Goal: Task Accomplishment & Management: Use online tool/utility

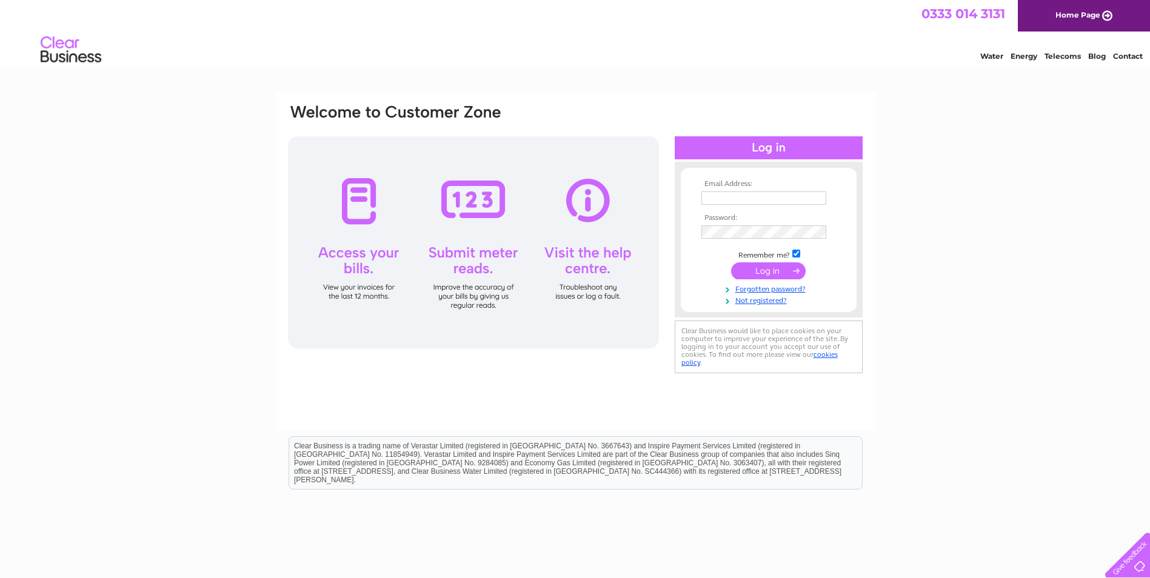
click at [749, 198] on input "text" at bounding box center [764, 198] width 125 height 13
type input "[EMAIL_ADDRESS][DOMAIN_NAME]"
click at [731, 264] on input "submit" at bounding box center [768, 272] width 75 height 17
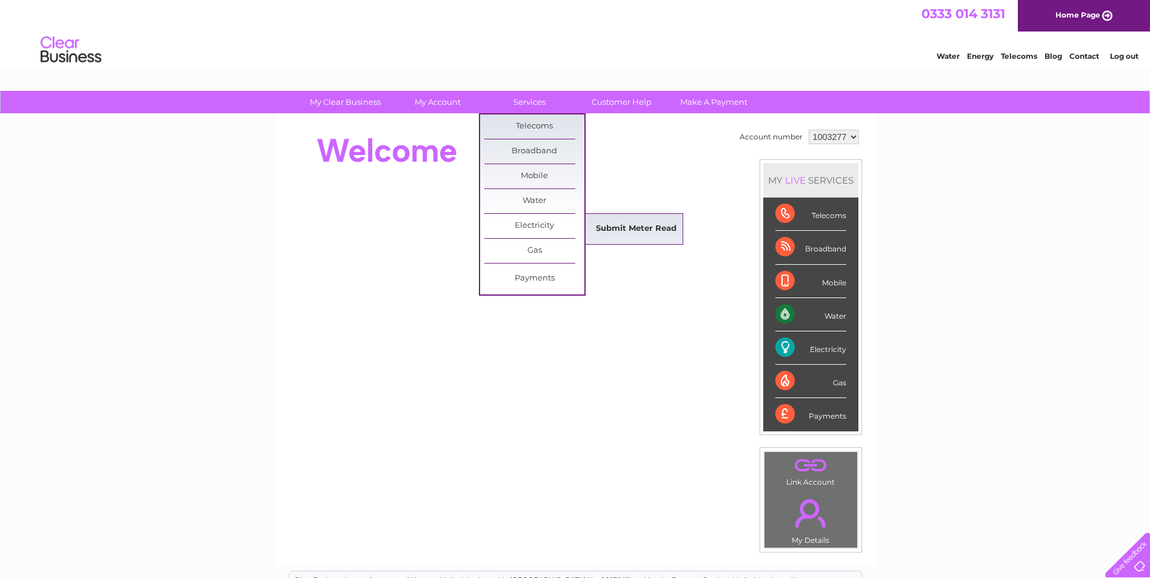
click at [626, 225] on link "Submit Meter Read" at bounding box center [636, 229] width 100 height 24
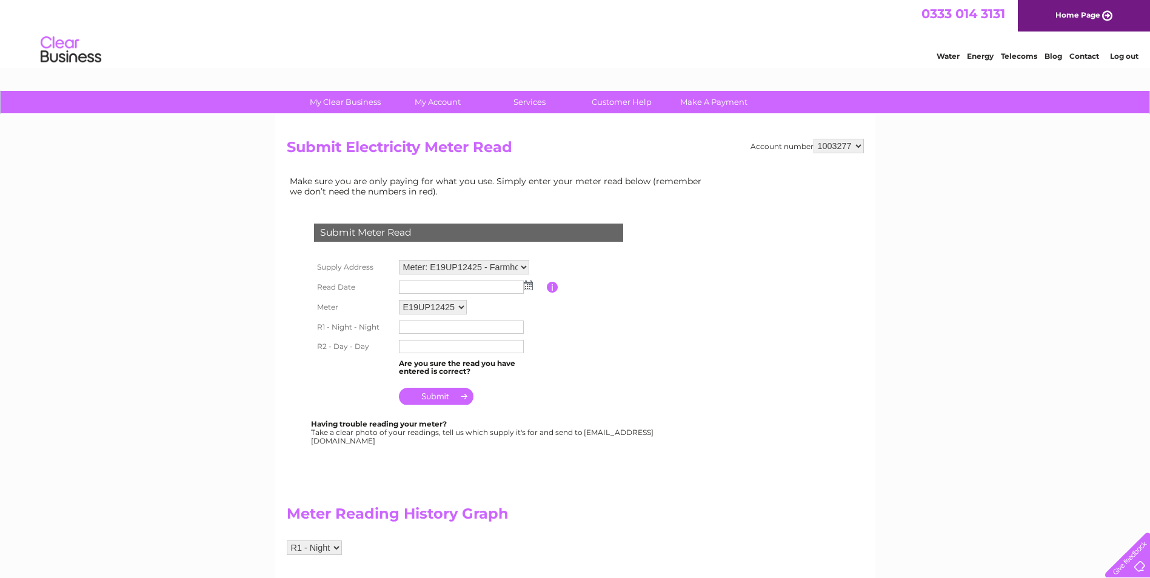
click at [528, 288] on img at bounding box center [528, 286] width 9 height 10
click at [409, 306] on span "Prev" at bounding box center [410, 305] width 10 height 10
click at [412, 407] on link "31" at bounding box center [409, 405] width 17 height 12
type input "2025/08/31"
click at [448, 323] on input "text" at bounding box center [462, 328] width 126 height 15
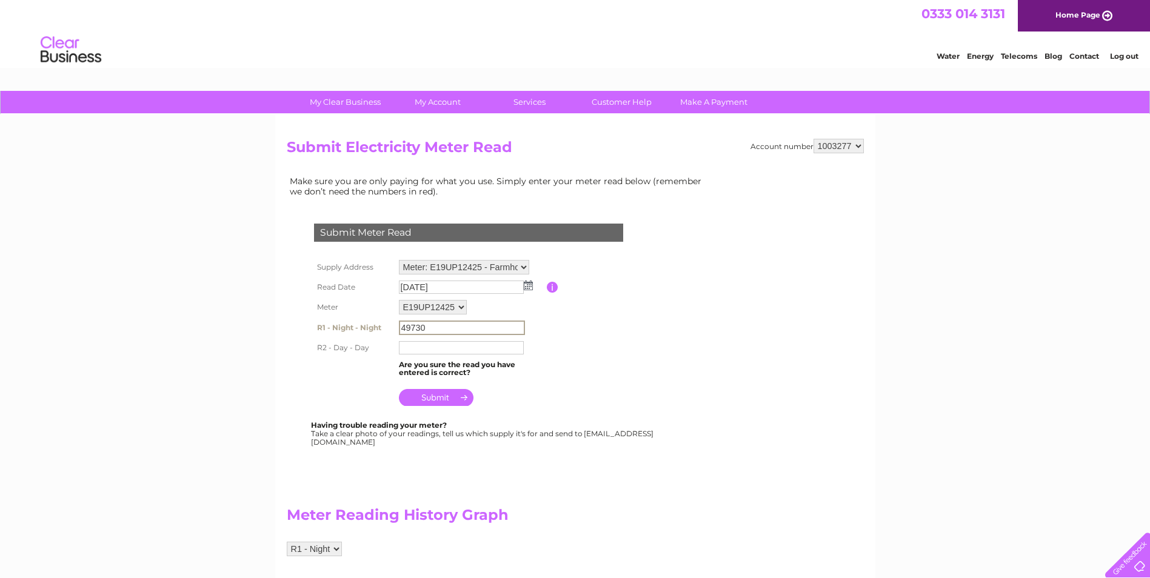
type input "49730"
type input "64008"
click at [442, 398] on input "submit" at bounding box center [436, 397] width 75 height 17
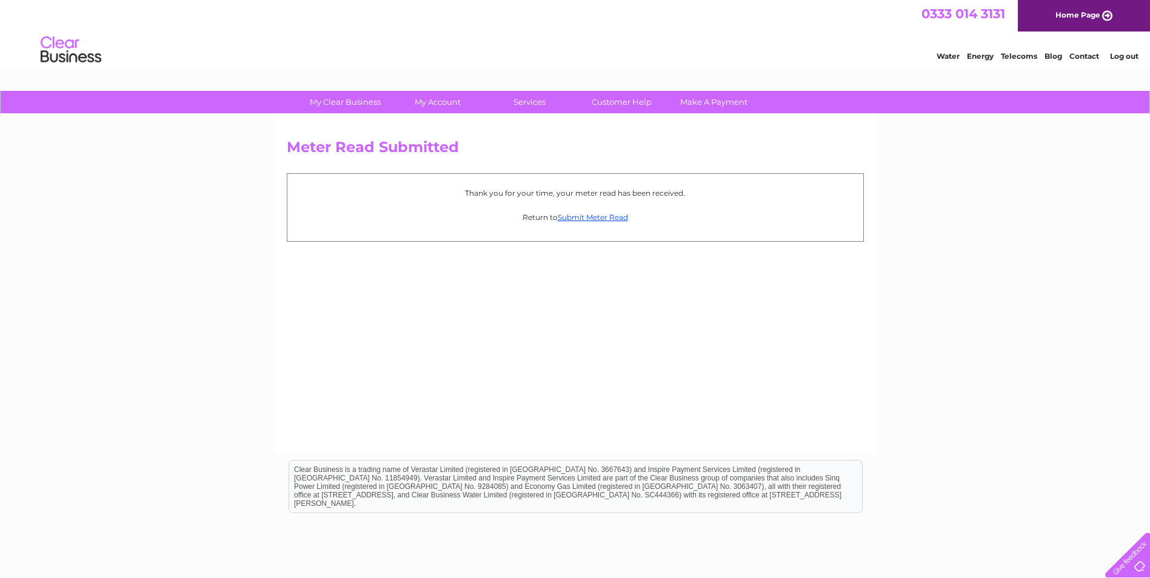
click at [1118, 58] on link "Log out" at bounding box center [1124, 56] width 28 height 9
